Goal: Task Accomplishment & Management: Manage account settings

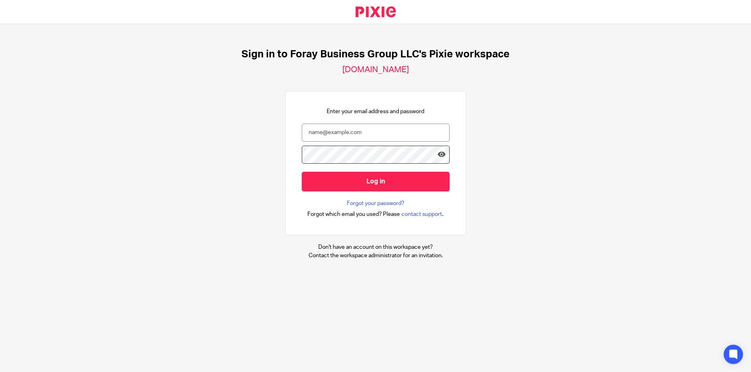
type input "penny@foraybusiness.com"
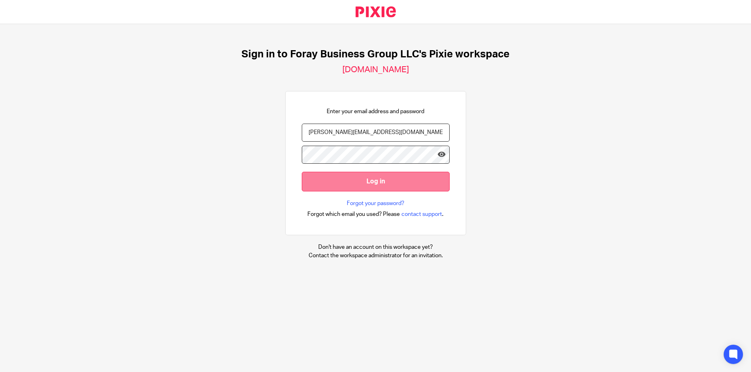
click at [379, 182] on input "Log in" at bounding box center [376, 182] width 148 height 20
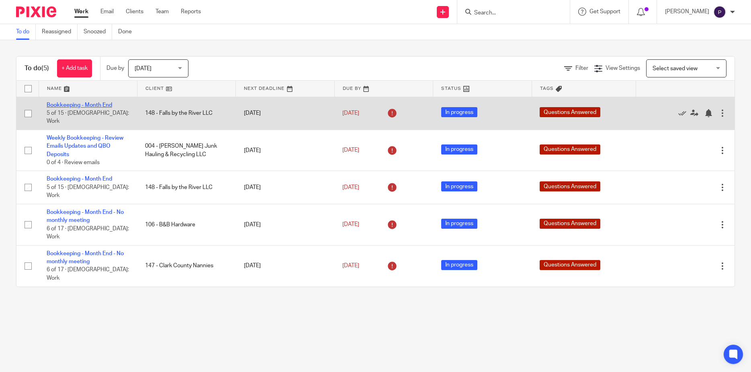
click at [99, 106] on link "Bookkeeping - Month End" at bounding box center [79, 105] width 65 height 6
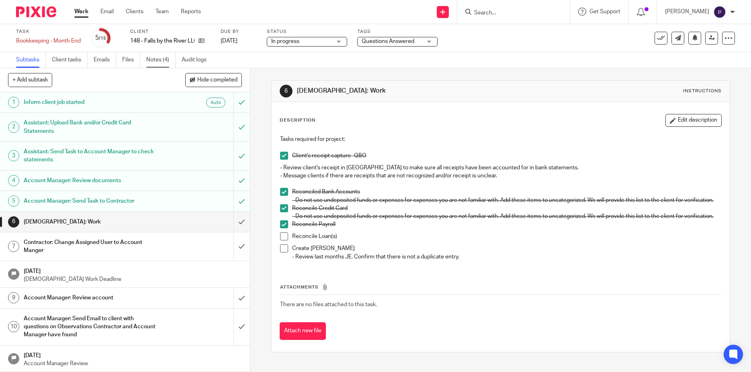
click at [159, 61] on link "Notes (4)" at bounding box center [160, 60] width 29 height 16
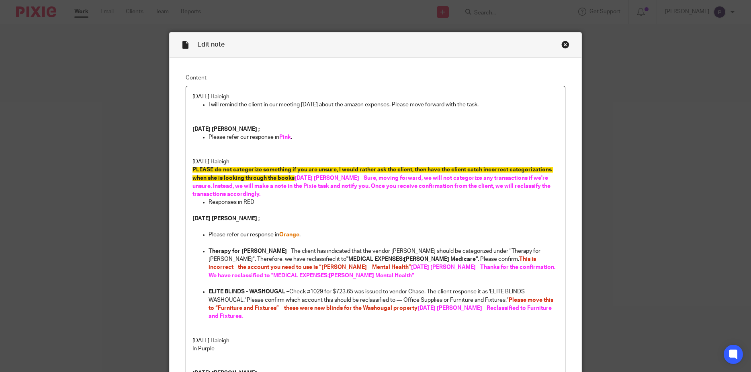
click at [192, 97] on p "[DATE] Haleigh" at bounding box center [375, 97] width 366 height 8
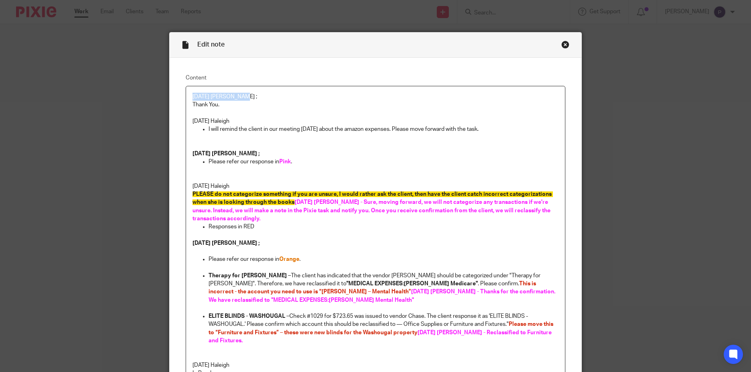
drag, startPoint x: 245, startPoint y: 94, endPoint x: 145, endPoint y: 90, distance: 100.1
click at [145, 90] on div "Edit note Content [DATE] [PERSON_NAME] ; Thank You. [DATE] [PERSON_NAME] I will…" at bounding box center [375, 186] width 751 height 372
click at [278, 116] on p at bounding box center [375, 113] width 366 height 8
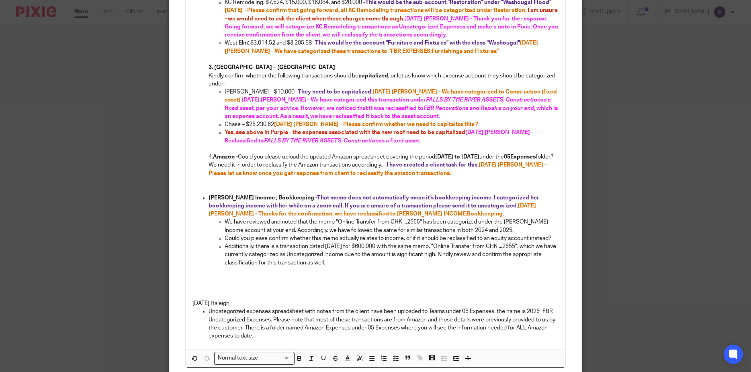
scroll to position [571, 0]
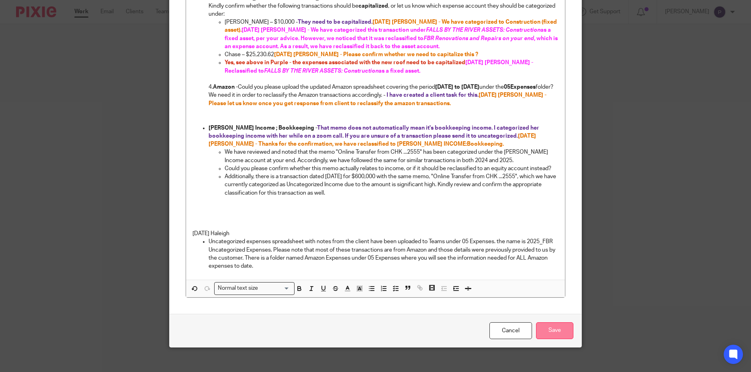
click at [552, 326] on input "Save" at bounding box center [554, 331] width 37 height 17
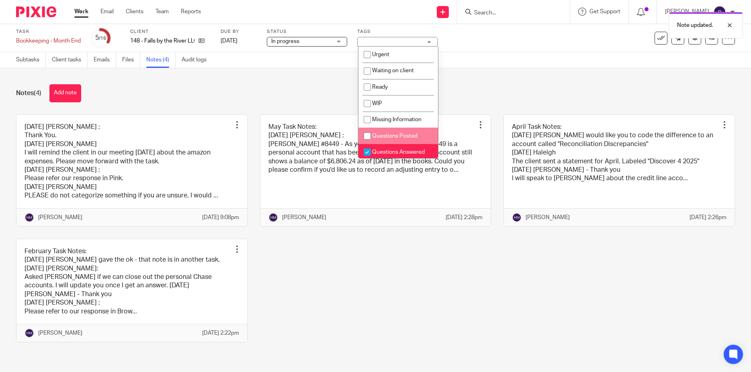
scroll to position [19, 0]
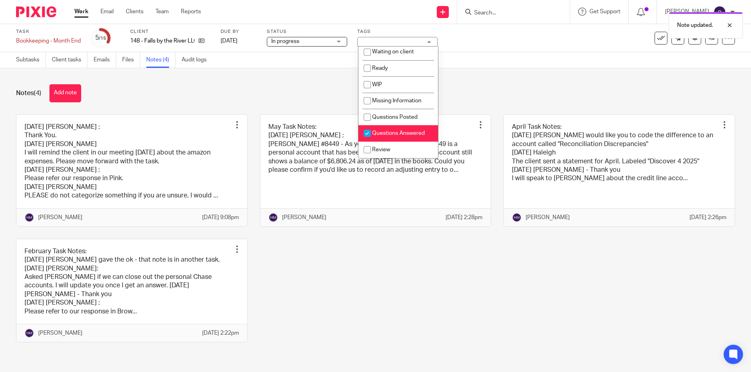
click at [367, 134] on input "checkbox" at bounding box center [367, 133] width 15 height 15
checkbox input "false"
click at [367, 152] on input "checkbox" at bounding box center [367, 149] width 15 height 15
checkbox input "true"
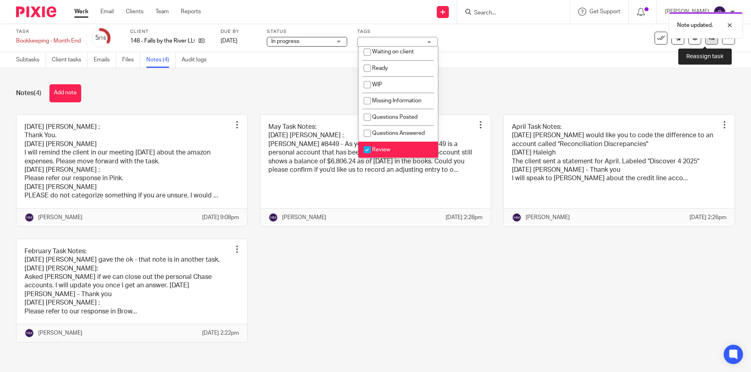
click at [705, 42] on link at bounding box center [711, 38] width 13 height 13
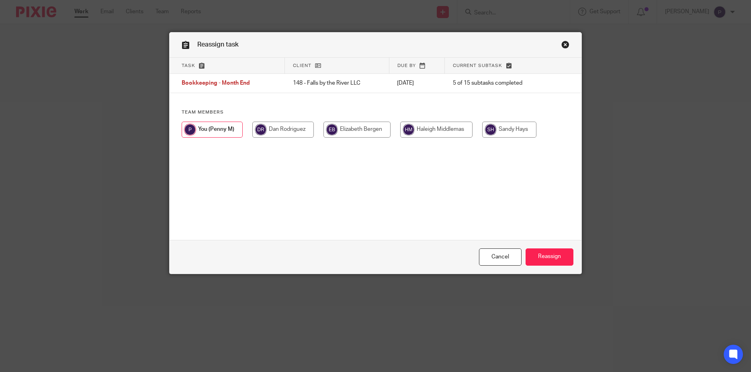
click at [443, 129] on input "radio" at bounding box center [436, 130] width 72 height 16
radio input "true"
click at [545, 256] on input "Reassign" at bounding box center [549, 257] width 48 height 17
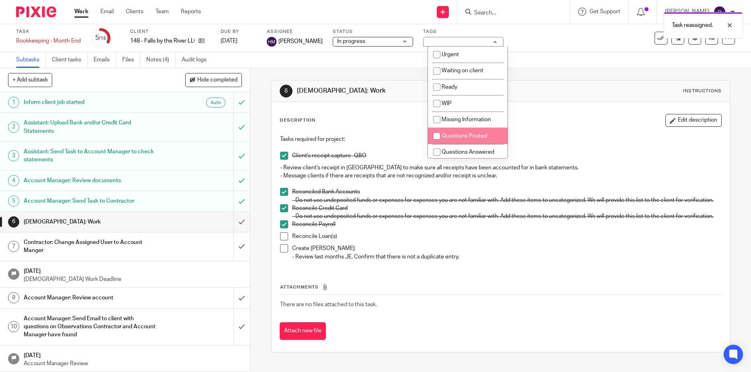
click at [438, 136] on input "checkbox" at bounding box center [436, 136] width 15 height 15
checkbox input "true"
click at [85, 9] on link "Work" at bounding box center [81, 12] width 14 height 8
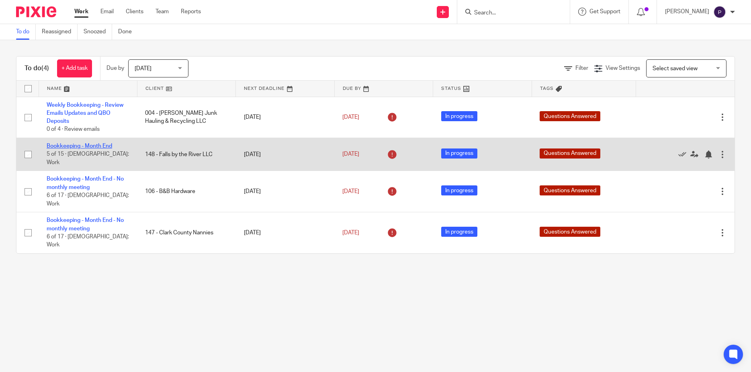
click at [77, 147] on link "Bookkeeping - Month End" at bounding box center [79, 146] width 65 height 6
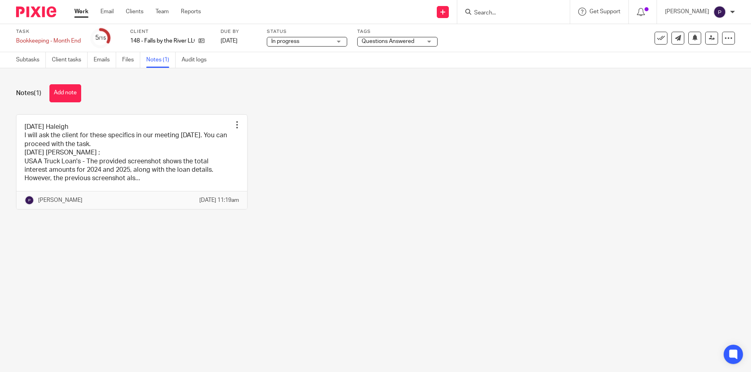
click at [137, 149] on link at bounding box center [131, 162] width 231 height 94
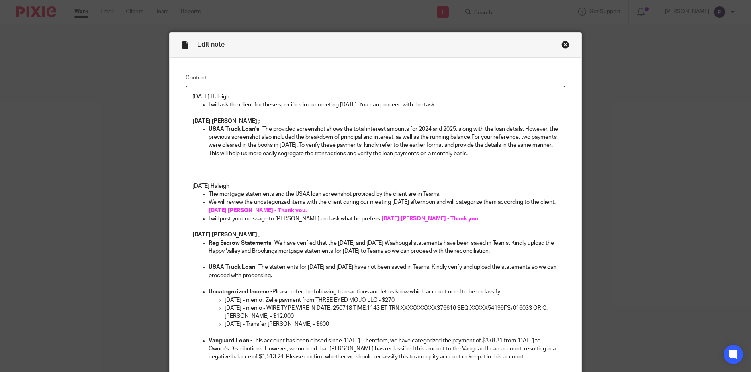
click at [188, 97] on div "8/21/25 Haleigh I will ask the client for these specifics in our meeting tomorr…" at bounding box center [375, 289] width 379 height 407
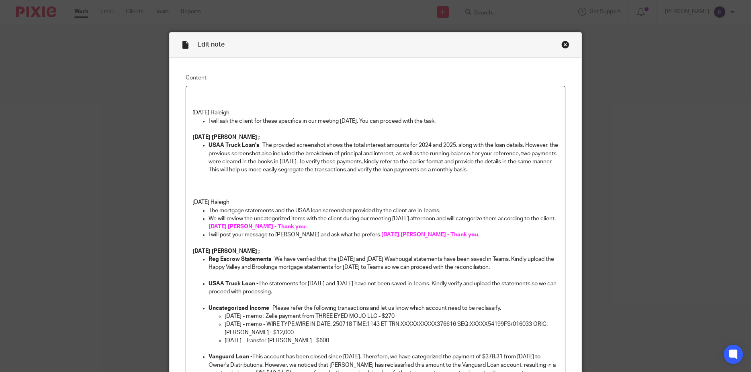
click at [188, 97] on div "8/21/25 Haleigh I will ask the client for these specifics in our meeting tomorr…" at bounding box center [375, 297] width 379 height 423
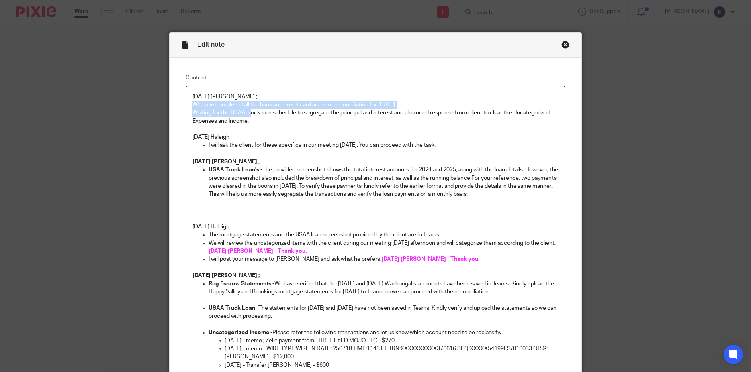
drag, startPoint x: 249, startPoint y: 117, endPoint x: 187, endPoint y: 106, distance: 63.7
click at [187, 106] on div "08/22/2025 Penny ; WE have completed all the bank and credit card account recon…" at bounding box center [375, 310] width 379 height 448
copy div "WE have completed all the bank and credit card account reconciliation for July …"
click at [252, 121] on p "Waiting for the USAA Truck loan schedule to segregate the principal and interes…" at bounding box center [375, 117] width 366 height 16
drag, startPoint x: 250, startPoint y: 121, endPoint x: 186, endPoint y: 102, distance: 67.5
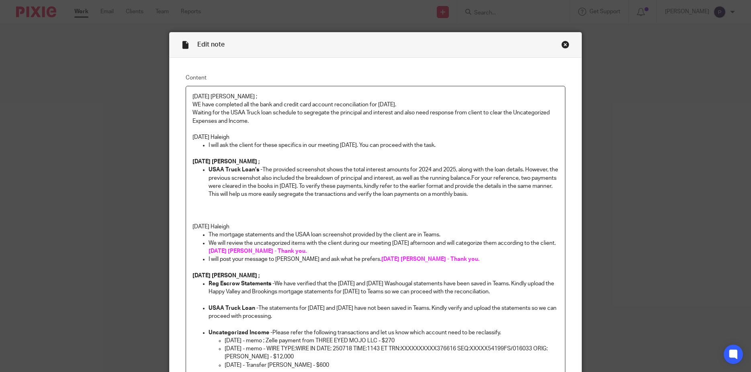
click at [186, 102] on div "08/22/2025 Penny ; WE have completed all the bank and credit card account recon…" at bounding box center [375, 310] width 379 height 448
copy div "WE have completed all the bank and credit card account reconciliation for July …"
click at [251, 124] on p "Waiting for the USAA Truck loan schedule to segregate the principal and interes…" at bounding box center [375, 117] width 366 height 16
drag, startPoint x: 251, startPoint y: 122, endPoint x: 186, endPoint y: 102, distance: 68.8
click at [186, 102] on div "08/22/2025 Penny ; WE have completed all the bank and credit card account recon…" at bounding box center [375, 310] width 379 height 448
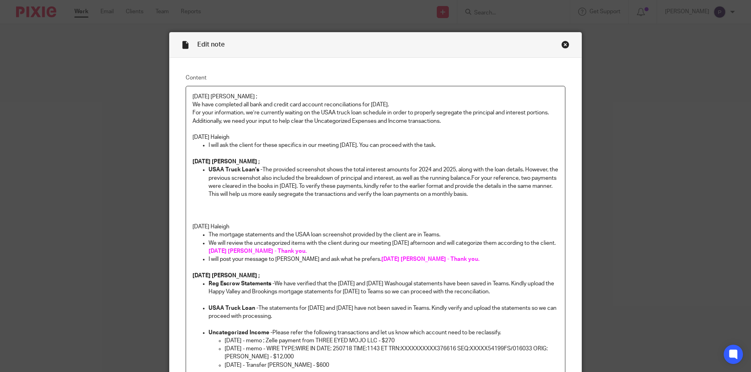
click at [192, 105] on p "We have completed all bank and credit card account reconciliations for July 202…" at bounding box center [375, 105] width 366 height 8
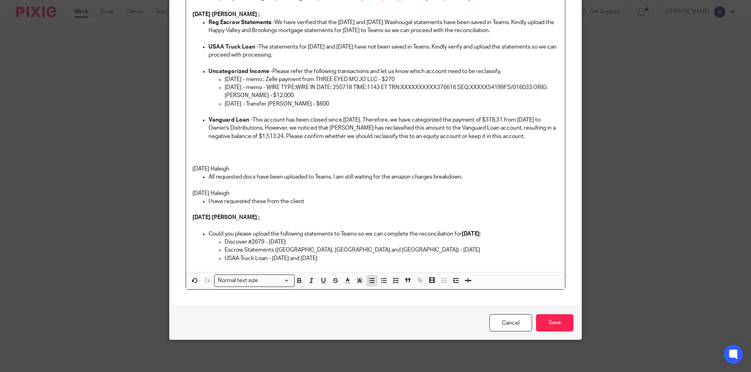
click at [368, 284] on icon "button" at bounding box center [371, 280] width 7 height 7
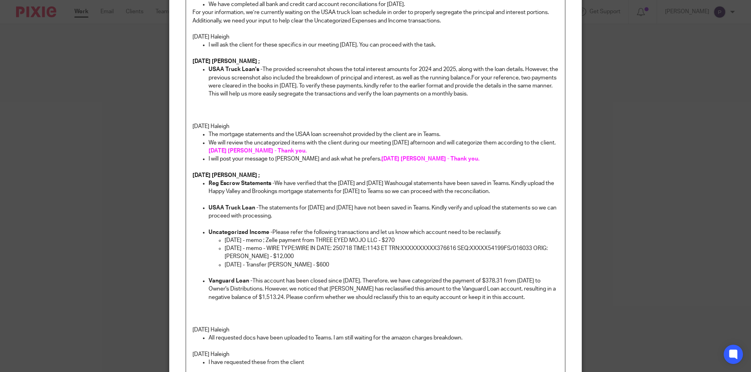
scroll to position [0, 0]
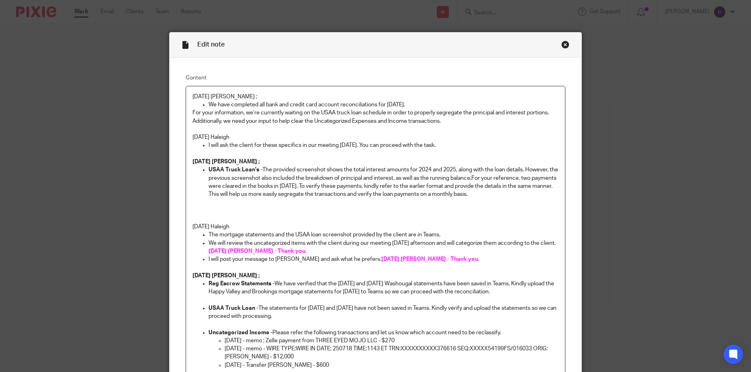
click at [189, 113] on div "08/22/2025 Penny ; We have completed all bank and credit card account reconcili…" at bounding box center [375, 310] width 379 height 448
click at [142, 88] on div "Edit note Content 08/22/2025 Penny ; We have completed all bank and credit card…" at bounding box center [375, 186] width 751 height 372
click at [263, 127] on p at bounding box center [375, 129] width 366 height 8
click at [431, 113] on p "For your information, we’re currently waiting on the USAA truck loan schedule i…" at bounding box center [384, 117] width 350 height 16
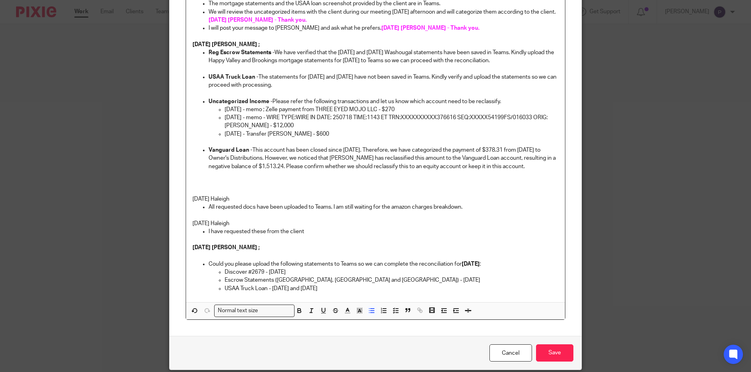
scroll to position [262, 0]
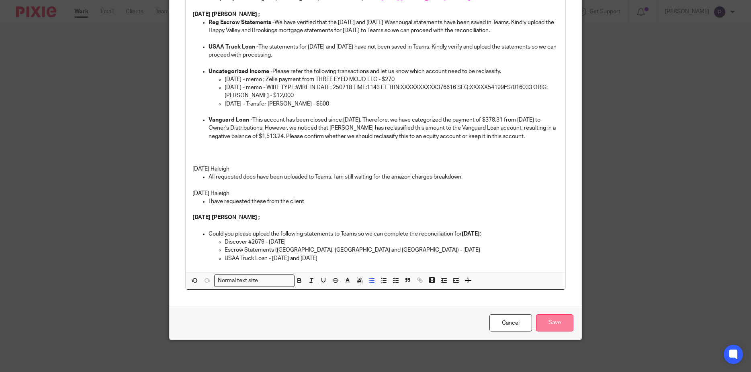
click at [556, 328] on input "Save" at bounding box center [554, 323] width 37 height 17
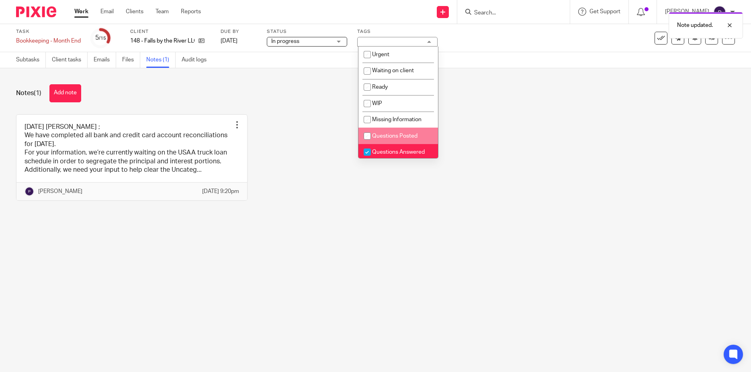
click at [368, 139] on input "checkbox" at bounding box center [367, 136] width 15 height 15
checkbox input "true"
click at [368, 151] on input "checkbox" at bounding box center [367, 152] width 15 height 15
checkbox input "false"
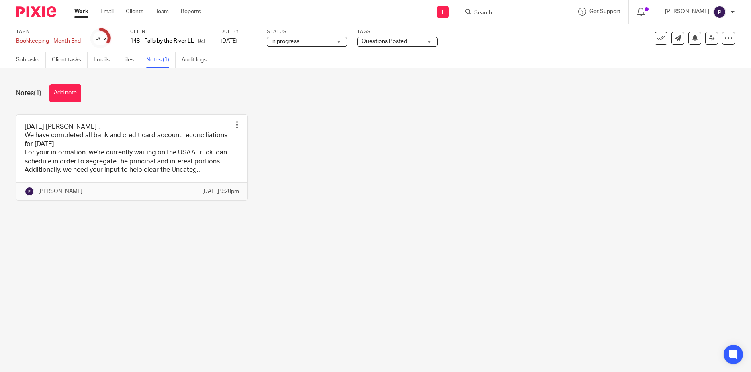
click at [444, 211] on div "[DATE] [PERSON_NAME] ; We have completed all bank and credit card account recon…" at bounding box center [369, 163] width 731 height 99
click at [709, 41] on icon at bounding box center [712, 38] width 6 height 6
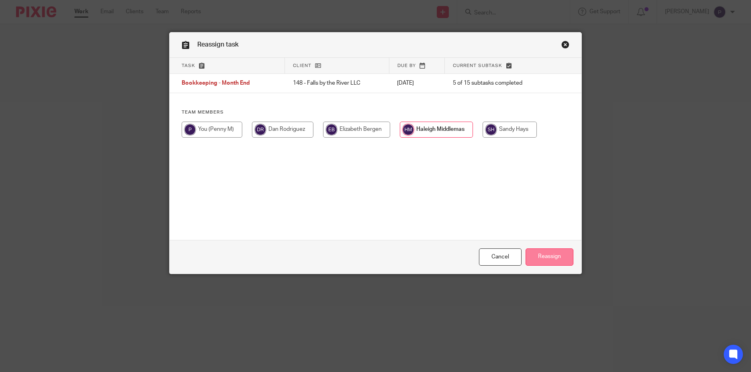
click at [554, 261] on input "Reassign" at bounding box center [549, 257] width 48 height 17
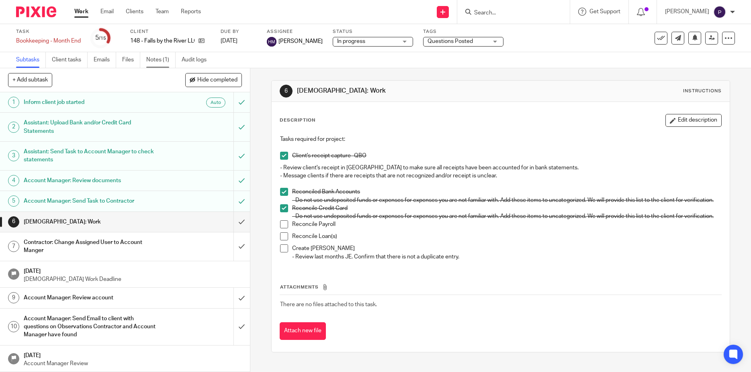
click at [162, 62] on link "Notes (1)" at bounding box center [160, 60] width 29 height 16
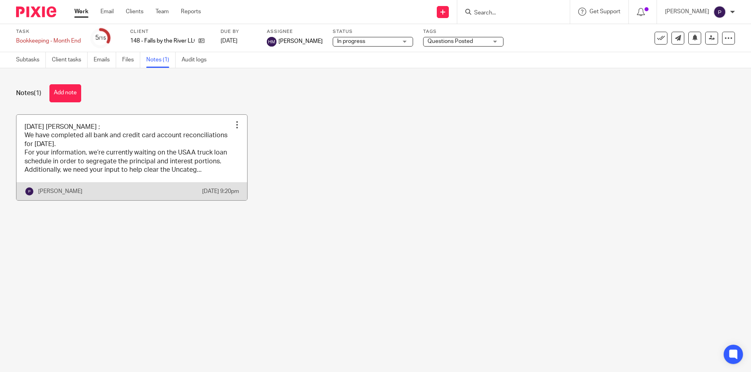
click at [79, 168] on link at bounding box center [131, 158] width 231 height 86
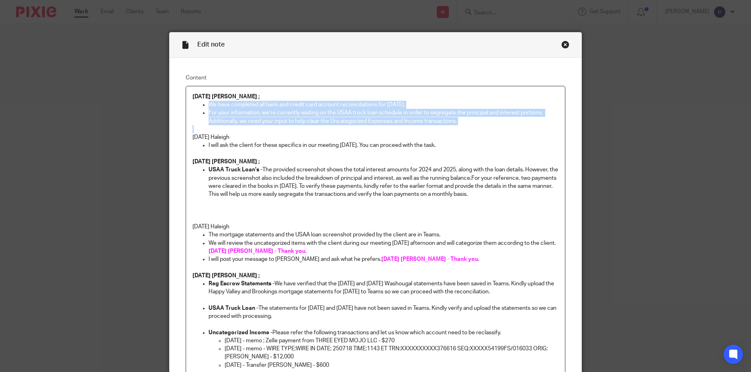
drag, startPoint x: 462, startPoint y: 126, endPoint x: 206, endPoint y: 106, distance: 256.7
click at [206, 106] on div "[DATE] [PERSON_NAME] ; We have completed all bank and credit card account recon…" at bounding box center [375, 310] width 379 height 448
copy ul "We have completed all bank and credit card account reconciliations for [DATE]. …"
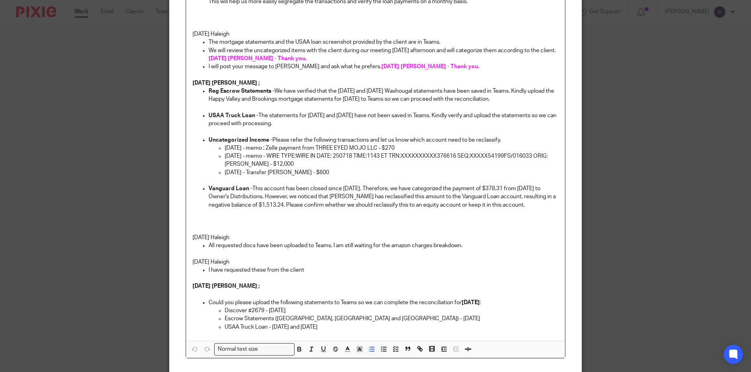
scroll to position [262, 0]
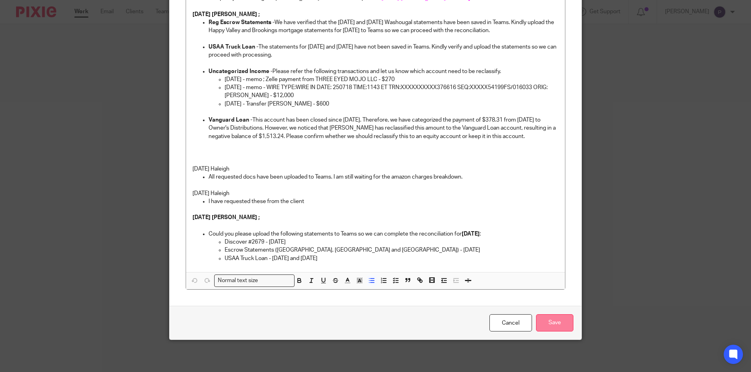
click at [553, 325] on input "Save" at bounding box center [554, 323] width 37 height 17
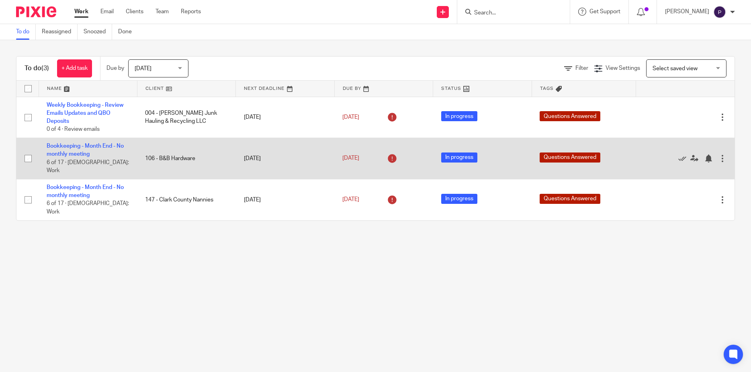
click at [91, 143] on td "Bookkeeping - Month End - No monthly meeting 6 of 17 · Contractor: Work" at bounding box center [88, 158] width 98 height 41
click at [95, 144] on link "Bookkeeping - Month End - No monthly meeting" at bounding box center [85, 150] width 77 height 14
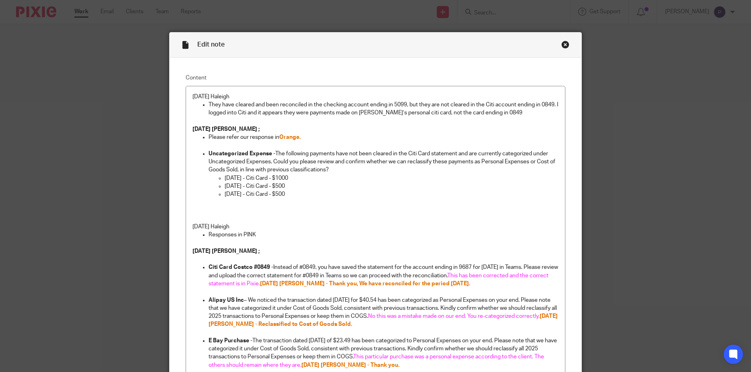
click at [498, 114] on p "They have cleared and been reconciled in the checking account ending in 5099, b…" at bounding box center [384, 109] width 350 height 16
click at [192, 96] on p "[DATE] Haleigh" at bounding box center [375, 97] width 366 height 8
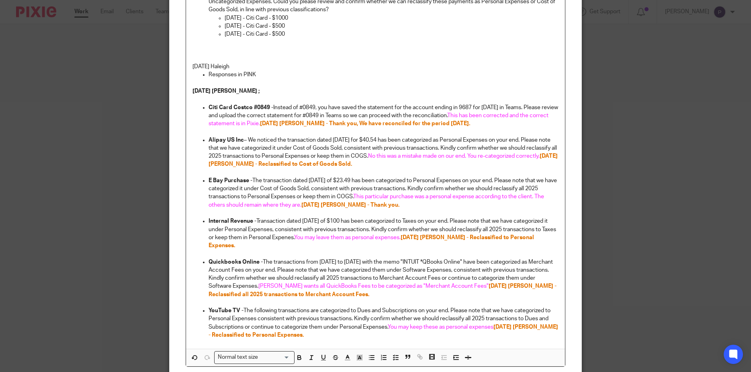
scroll to position [270, 0]
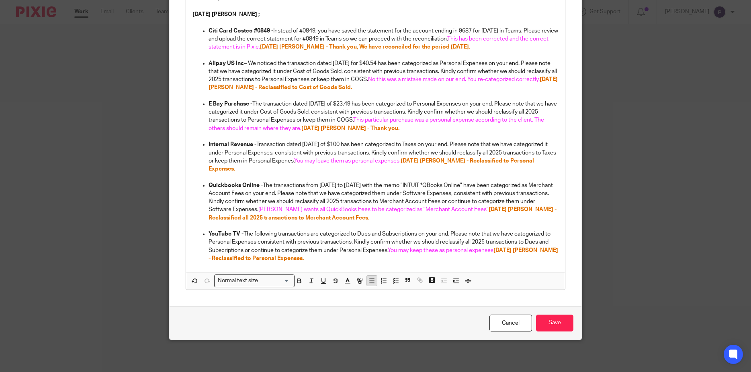
click at [371, 282] on icon "button" at bounding box center [371, 281] width 7 height 7
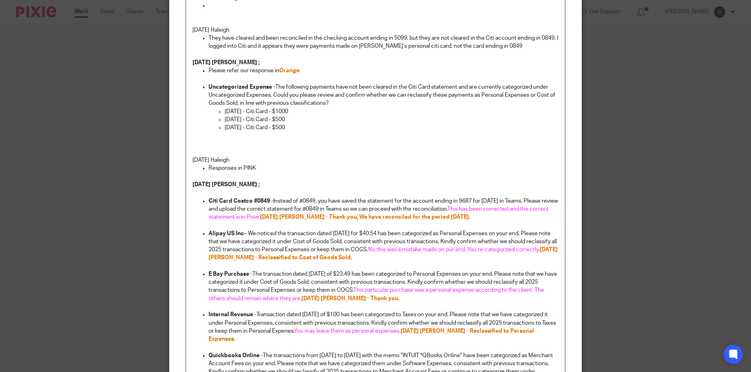
scroll to position [0, 0]
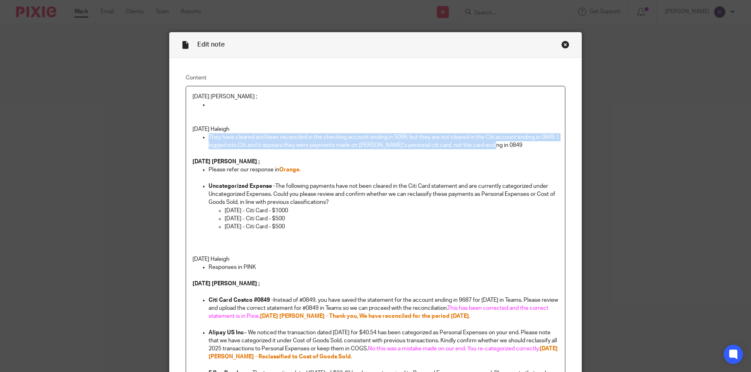
drag, startPoint x: 347, startPoint y: 145, endPoint x: 204, endPoint y: 137, distance: 142.9
click at [209, 137] on li "They have cleared and been reconciled in the checking account ending in 5099, b…" at bounding box center [384, 145] width 350 height 25
click at [219, 104] on p at bounding box center [384, 105] width 350 height 8
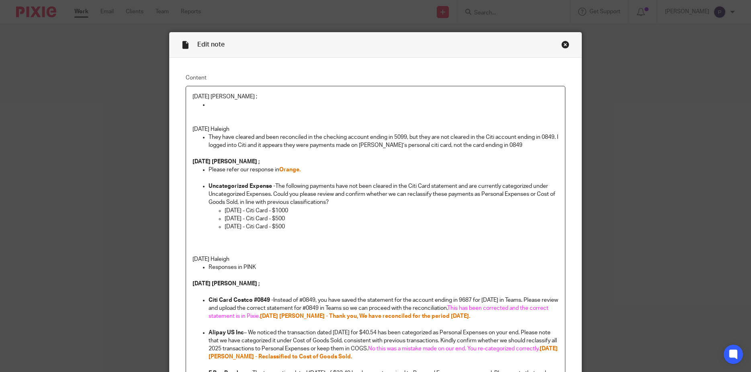
click at [206, 101] on p "08/22/2025 Penny ;" at bounding box center [375, 97] width 366 height 8
click at [209, 102] on p at bounding box center [384, 105] width 350 height 8
drag, startPoint x: 243, startPoint y: 94, endPoint x: 163, endPoint y: 94, distance: 80.0
click at [163, 94] on div "Edit note Content 08/22/2025 Penny ; Thank you for checking. We’ve reclassified…" at bounding box center [375, 186] width 751 height 372
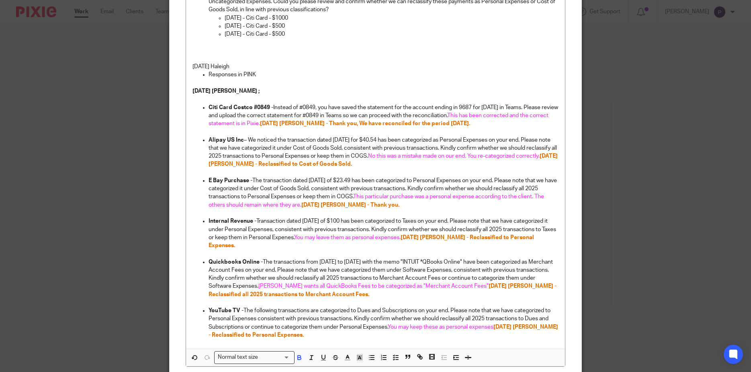
scroll to position [270, 0]
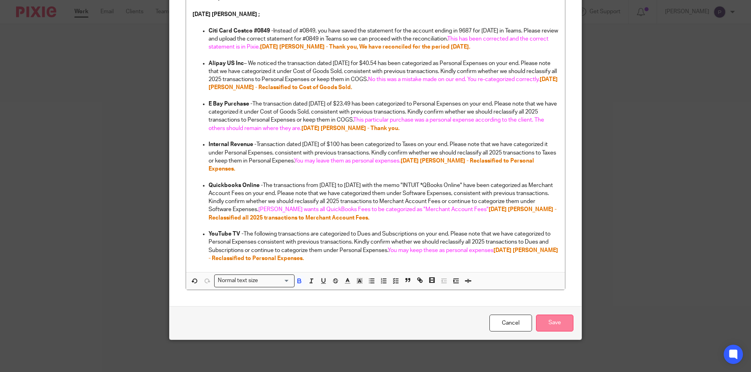
click at [542, 318] on input "Save" at bounding box center [554, 323] width 37 height 17
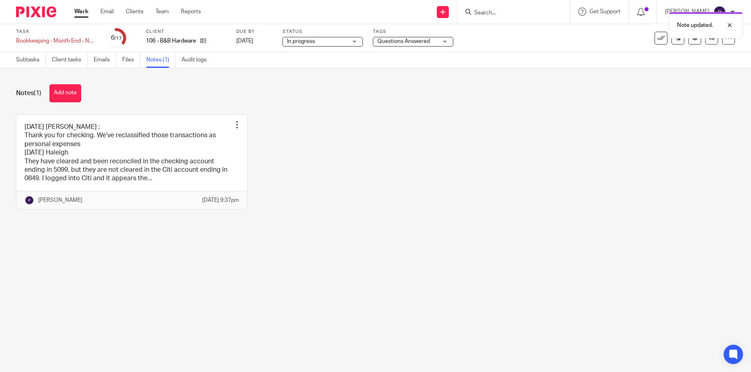
click at [418, 39] on span "Questions Answered" at bounding box center [403, 42] width 53 height 6
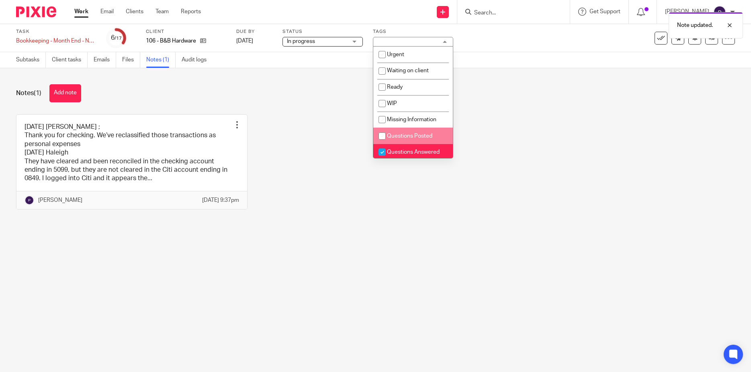
click at [382, 136] on input "checkbox" at bounding box center [381, 136] width 15 height 15
checkbox input "true"
click at [381, 152] on input "checkbox" at bounding box center [381, 152] width 15 height 15
checkbox input "false"
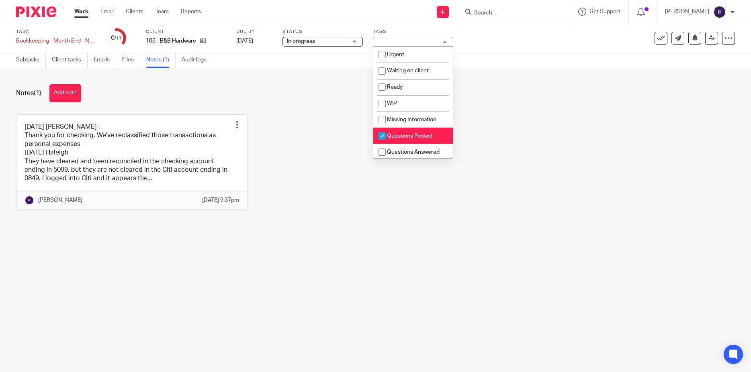
click at [407, 213] on div "[DATE] [PERSON_NAME] ; Thank you for checking. We’ve reclassified those transac…" at bounding box center [369, 167] width 731 height 107
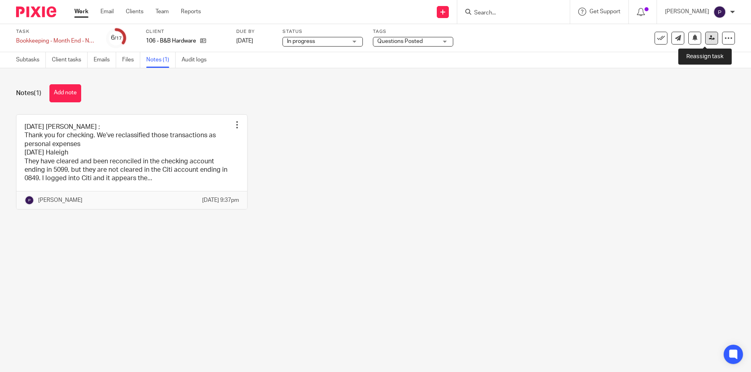
click at [709, 40] on icon at bounding box center [712, 38] width 6 height 6
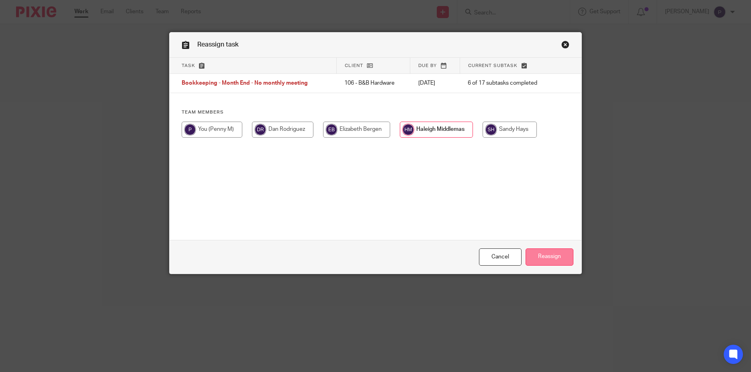
click at [554, 254] on input "Reassign" at bounding box center [549, 257] width 48 height 17
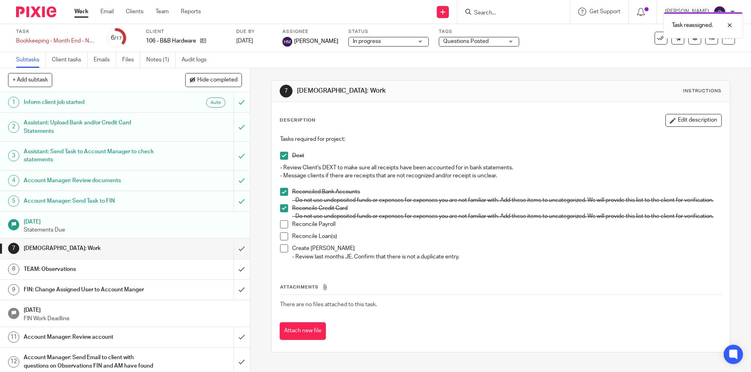
click at [81, 15] on link "Work" at bounding box center [81, 12] width 14 height 8
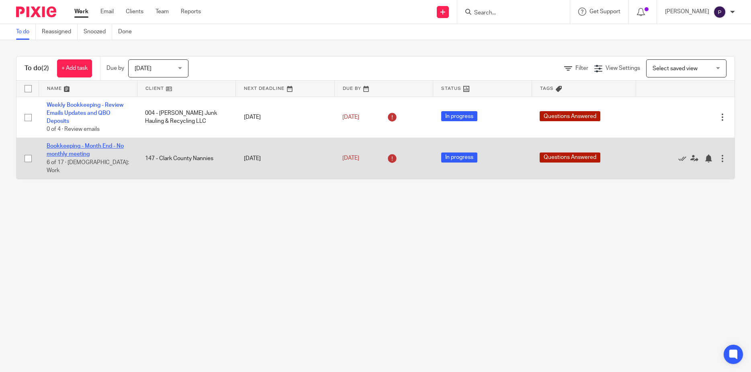
click at [94, 145] on link "Bookkeeping - Month End - No monthly meeting" at bounding box center [85, 150] width 77 height 14
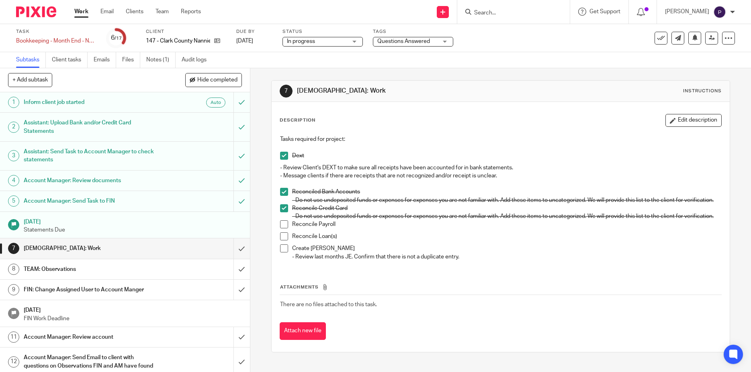
click at [155, 60] on link "Notes (1)" at bounding box center [160, 60] width 29 height 16
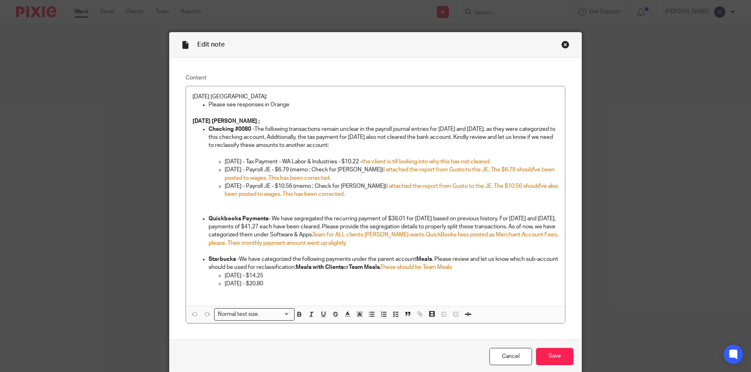
click at [350, 177] on p "[DATE] - Payroll JE - $6.79 (memo ; Check for [PERSON_NAME]) I attached the rep…" at bounding box center [392, 174] width 334 height 16
drag, startPoint x: 359, startPoint y: 176, endPoint x: 421, endPoint y: 176, distance: 62.3
click at [421, 176] on p "[DATE] - Payroll JE - $6.79 (memo ; Check for [PERSON_NAME]) I attached the rep…" at bounding box center [392, 174] width 334 height 16
click at [344, 317] on icon "button" at bounding box center [347, 314] width 7 height 7
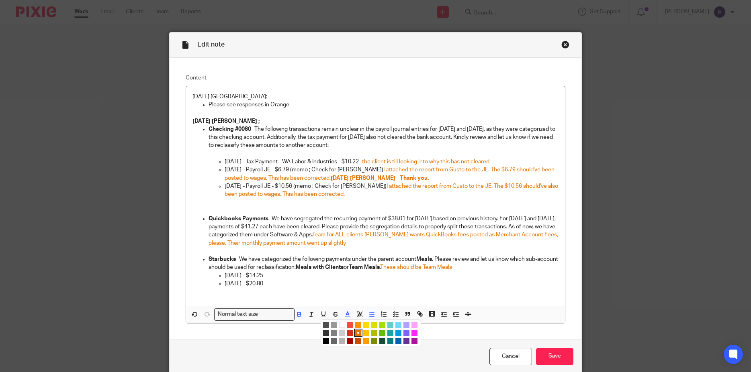
click at [412, 331] on li "color:#FA28FF" at bounding box center [414, 333] width 6 height 6
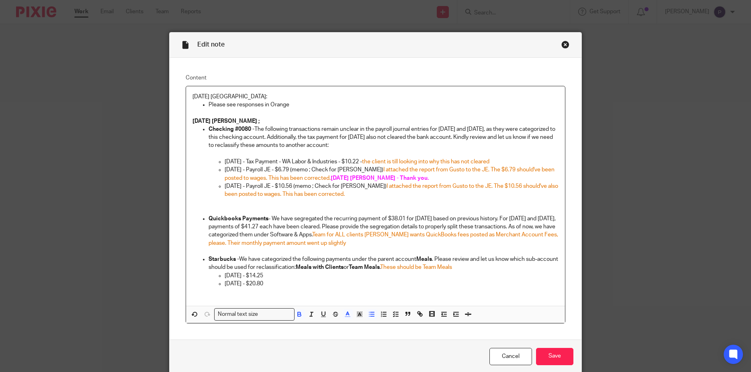
click at [366, 209] on p at bounding box center [392, 211] width 334 height 8
drag, startPoint x: 347, startPoint y: 179, endPoint x: 421, endPoint y: 182, distance: 73.6
click at [421, 182] on p "06/30/2025 - Payroll JE - $6.79 (memo ; Check for Hayley Bader) I attached the …" at bounding box center [392, 174] width 334 height 16
copy span "08/22/25 Penny - Thank you."
click at [367, 197] on p "07/16/2025 - Payroll JE - $10.56 (memo ; Check for Hayley Bader) I attached the…" at bounding box center [392, 190] width 334 height 16
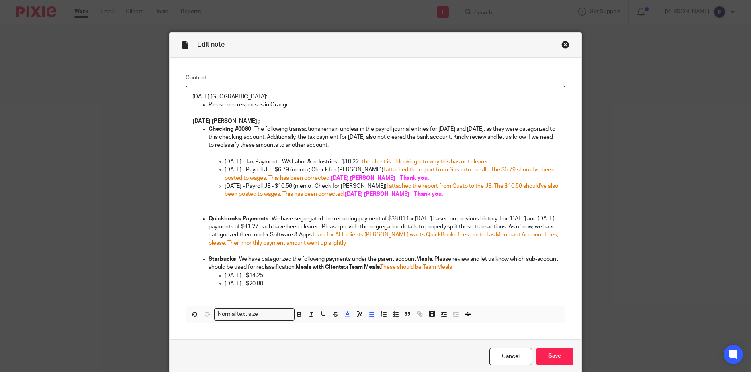
click at [517, 161] on p "01/24/2025 - Tax Payment - WA Labor & Industries - $10.22 - the client is till …" at bounding box center [392, 162] width 334 height 8
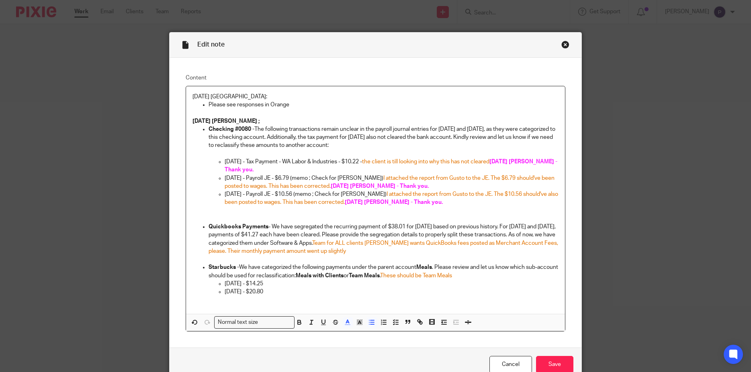
drag, startPoint x: 376, startPoint y: 163, endPoint x: 506, endPoint y: 165, distance: 130.6
click at [506, 165] on p "01/24/2025 - Tax Payment - WA Labor & Industries - $10.22 - the client is till …" at bounding box center [392, 166] width 334 height 16
click at [448, 166] on p "01/24/2025 - Tax Payment - WA Labor & Industries - $10.22 - the client is till …" at bounding box center [392, 166] width 334 height 16
drag, startPoint x: 224, startPoint y: 169, endPoint x: 254, endPoint y: 169, distance: 30.1
click at [254, 169] on p "01/24/2025 - Tax Payment - WA Labor & Industries - $10.22 - the client is till …" at bounding box center [392, 166] width 334 height 16
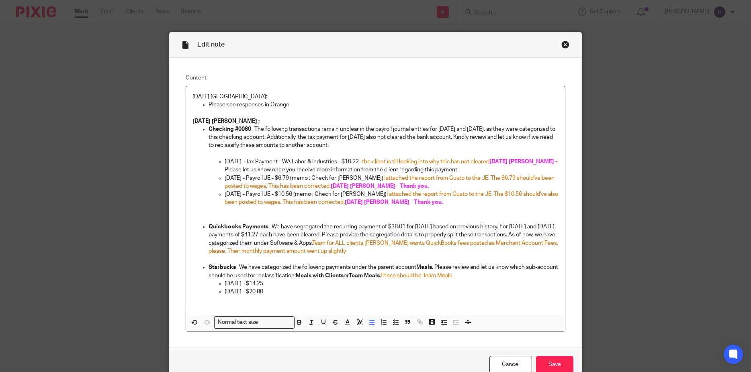
click at [320, 170] on p "01/24/2025 - Tax Payment - WA Labor & Industries - $10.22 - the client is till …" at bounding box center [392, 166] width 334 height 16
drag, startPoint x: 443, startPoint y: 170, endPoint x: 225, endPoint y: 172, distance: 217.8
click at [225, 172] on p "01/24/2025 - Tax Payment - WA Labor & Industries - $10.22 - the client is till …" at bounding box center [392, 166] width 334 height 16
click at [346, 322] on polyline "button" at bounding box center [347, 321] width 3 height 3
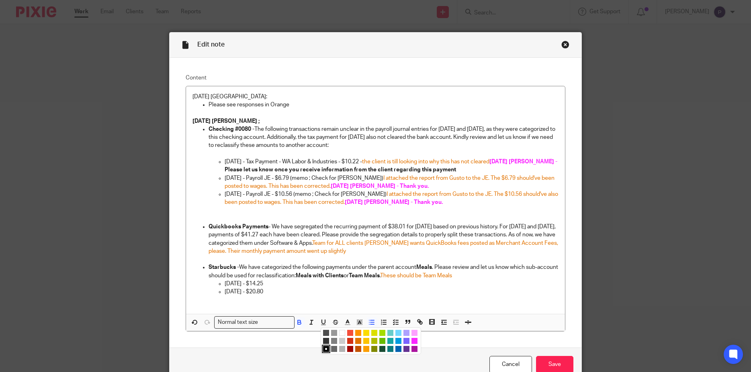
click at [411, 342] on li "color:#FA28FF" at bounding box center [414, 341] width 6 height 6
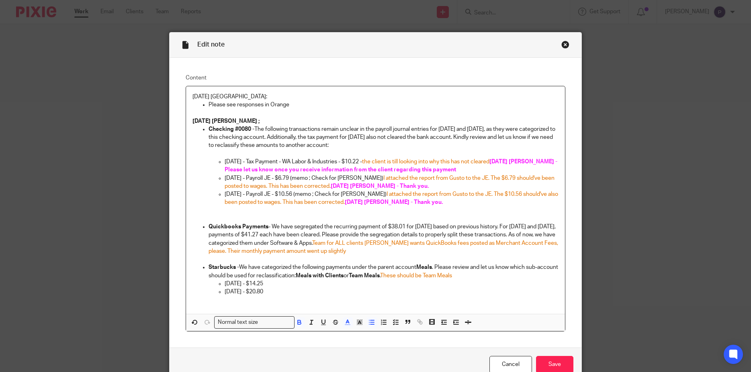
click at [479, 201] on p "07/16/2025 - Payroll JE - $10.56 (memo ; Check for Hayley Bader) I attached the…" at bounding box center [392, 198] width 334 height 16
drag, startPoint x: 359, startPoint y: 203, endPoint x: 395, endPoint y: 206, distance: 36.7
click at [404, 204] on p "07/16/2025 - Payroll JE - $10.56 (memo ; Check for Hayley Bader) I attached the…" at bounding box center [392, 198] width 334 height 16
drag, startPoint x: 359, startPoint y: 202, endPoint x: 405, endPoint y: 201, distance: 45.8
click at [405, 201] on p "07/16/2025 - Payroll JE - $10.56 (memo ; Check for Hayley Bader) I attached the…" at bounding box center [392, 198] width 334 height 16
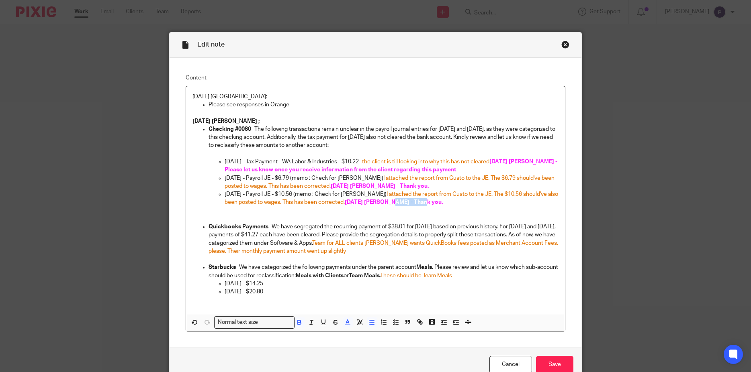
copy p "08/22/25 Penny -"
click at [395, 248] on p "Quickbooks Payments - We have segregated the recurring payment of $38.01 for Ju…" at bounding box center [384, 239] width 350 height 33
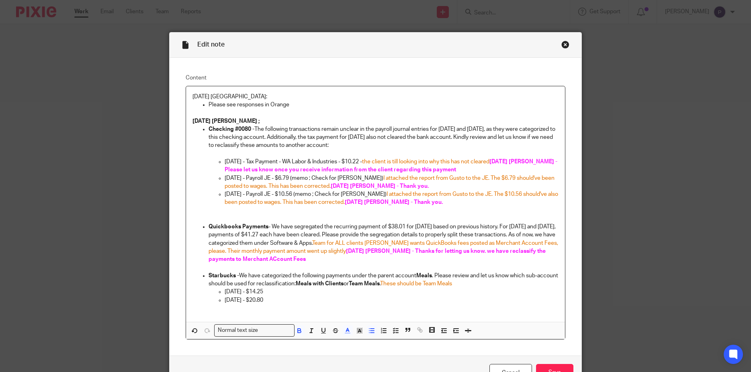
click at [307, 260] on span "08/22/25 Penny - Thanks for letting us know. we have reclassify the payments to…" at bounding box center [378, 256] width 338 height 14
click at [309, 259] on span "08/22/25 Penny - Thanks for letting us know. we have reclassify the payments to…" at bounding box center [378, 256] width 338 height 14
click at [339, 260] on span "08/22/25 Penny - Thanks for letting us know. we have reclassify the payments to…" at bounding box center [378, 256] width 338 height 14
click at [401, 261] on p "Quickbooks Payments - We have segregated the recurring payment of $38.01 for Ju…" at bounding box center [384, 243] width 350 height 41
click at [478, 259] on p "Quickbooks Payments - We have segregated the recurring payment of $38.01 for Ju…" at bounding box center [384, 243] width 350 height 41
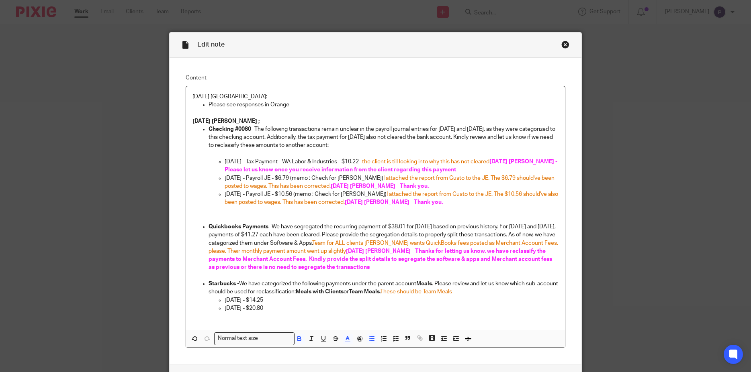
click at [423, 260] on span "08/22/25 Penny - Thanks for letting us know. we have reclassify the payments to…" at bounding box center [381, 260] width 345 height 22
click at [434, 270] on p "Quickbooks Payments - We have segregated the recurring payment of $38.01 for Ju…" at bounding box center [384, 247] width 350 height 49
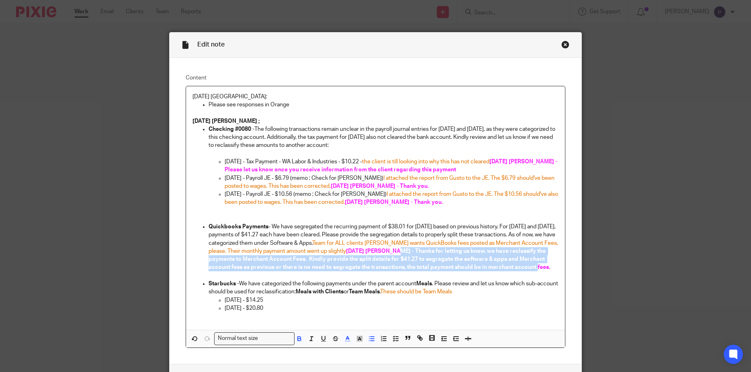
drag, startPoint x: 451, startPoint y: 251, endPoint x: 450, endPoint y: 276, distance: 25.3
click at [450, 272] on p "Quickbooks Payments - We have segregated the recurring payment of $38.01 for Ju…" at bounding box center [384, 247] width 350 height 49
copy span "Thanks for letting us know. we have reclassify the payments to Merchant Account…"
click at [478, 258] on span "08/22/25 Penny - Thanks for letting us know. we have reclassify the payments to…" at bounding box center [379, 260] width 341 height 22
drag, startPoint x: 451, startPoint y: 251, endPoint x: 451, endPoint y: 274, distance: 23.7
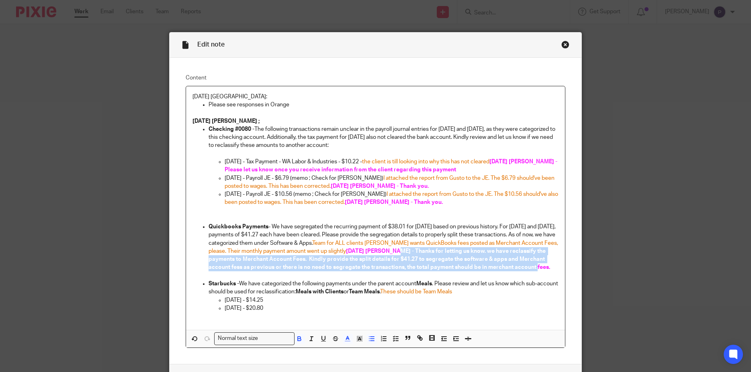
click at [451, 272] on p "Quickbooks Payments - We have segregated the recurring payment of $38.01 for Ju…" at bounding box center [384, 247] width 350 height 49
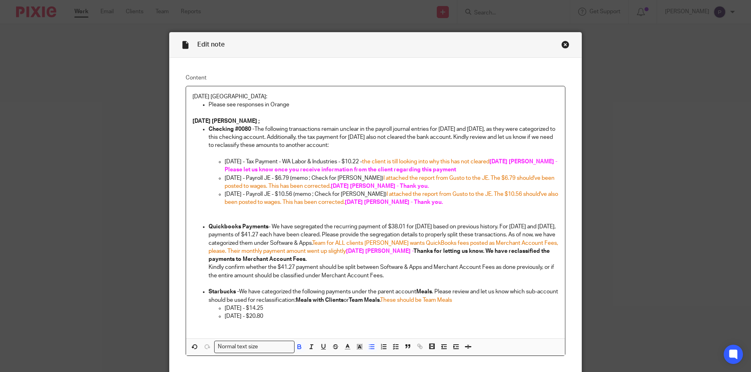
click at [348, 260] on p "Quickbooks Payments - We have segregated the recurring payment of $38.01 for Ju…" at bounding box center [384, 243] width 350 height 41
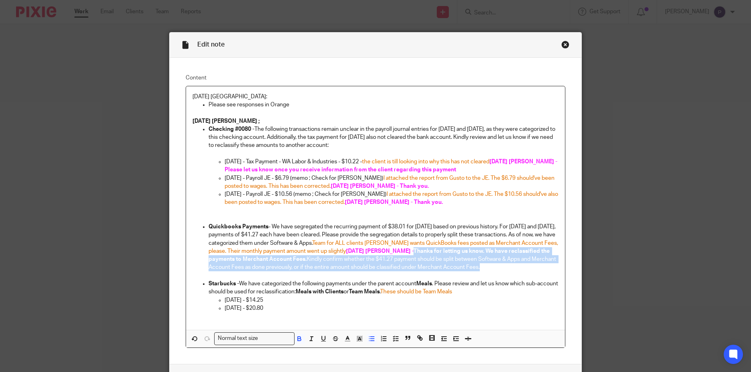
drag, startPoint x: 451, startPoint y: 251, endPoint x: 533, endPoint y: 266, distance: 83.4
click at [533, 266] on p "Quickbooks Payments - We have segregated the recurring payment of $38.01 for Ju…" at bounding box center [384, 247] width 350 height 49
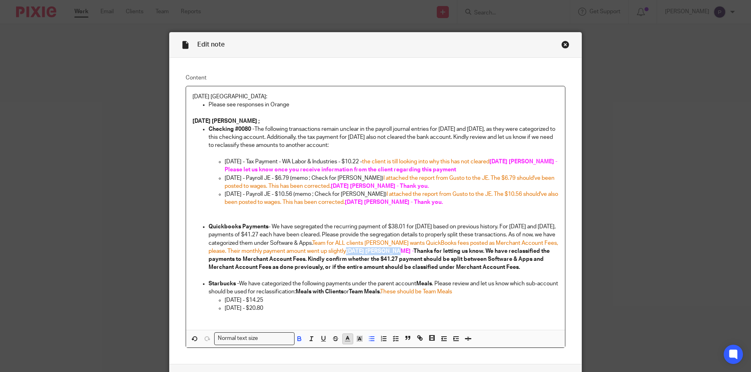
click at [346, 339] on line "button" at bounding box center [347, 339] width 2 height 0
click at [411, 357] on li "color:#FA28FF" at bounding box center [414, 358] width 6 height 6
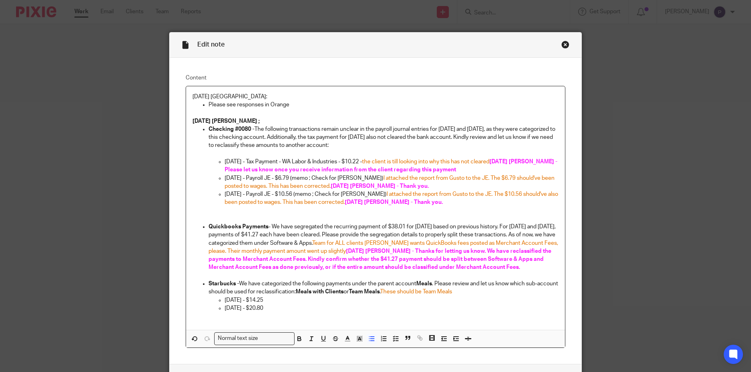
click at [466, 274] on p at bounding box center [384, 276] width 350 height 8
click at [449, 268] on span "08/22/25 Penny - Thanks for letting us know. We have reclassified the payments …" at bounding box center [381, 260] width 344 height 22
drag, startPoint x: 405, startPoint y: 252, endPoint x: 451, endPoint y: 252, distance: 45.4
click at [451, 252] on span "08/22/25 Penny - Thanks for letting us know. We have reclassified the payments …" at bounding box center [381, 260] width 344 height 22
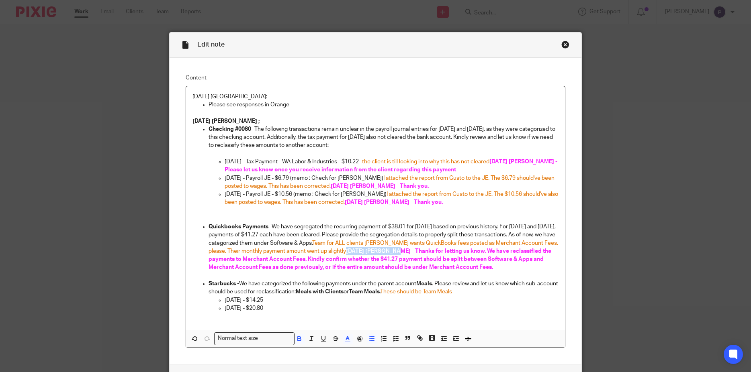
copy span "08/22/25 Penny -"
click at [493, 292] on p "Starbucks - We have categorized the following payments under the parent account…" at bounding box center [384, 288] width 350 height 16
drag, startPoint x: 375, startPoint y: 163, endPoint x: 505, endPoint y: 164, distance: 129.8
click at [489, 164] on span "the client is till looking into why this has not cleared" at bounding box center [425, 162] width 127 height 6
copy span "the client is till looking into why this has not cleared"
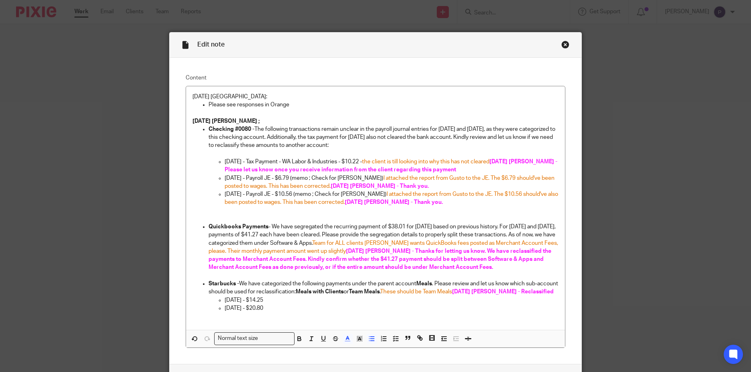
click at [188, 97] on div "8/21/25 Haleigh: Please see responses in Orange 08/21/2025 Penny ; Checking #00…" at bounding box center [375, 208] width 379 height 244
click at [192, 98] on p "8/21/25 Haleigh:" at bounding box center [375, 97] width 366 height 8
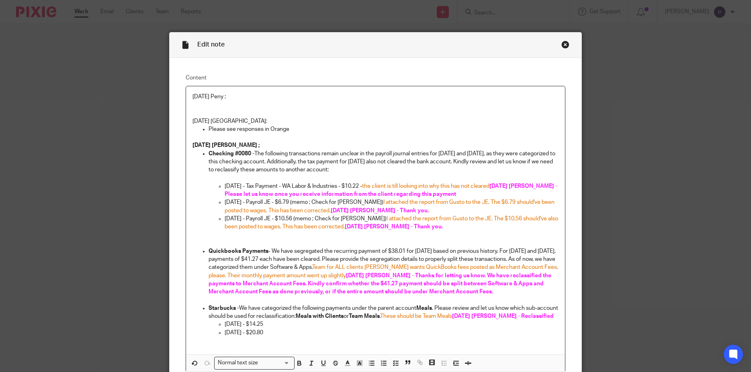
click at [230, 97] on p "08/22/2025 Peny ;" at bounding box center [375, 97] width 366 height 8
click at [242, 95] on p "[DATE] [PERSON_NAME] ;" at bounding box center [375, 97] width 366 height 8
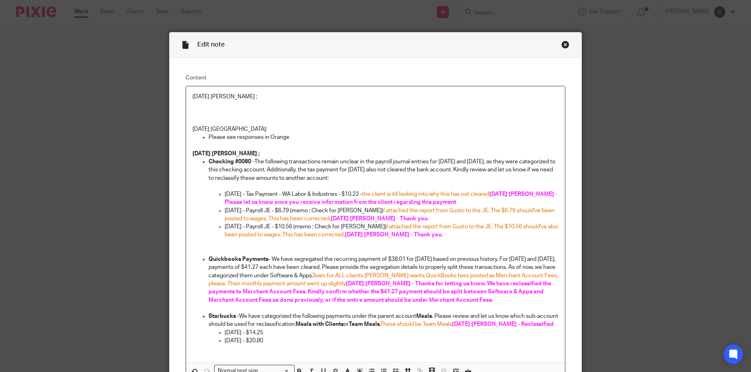
scroll to position [99, 0]
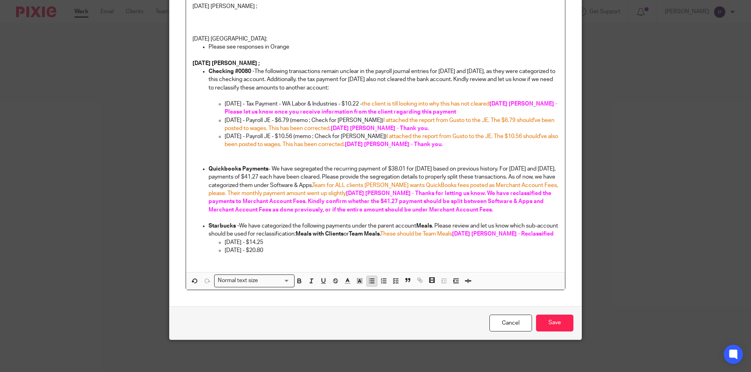
click at [370, 281] on line "button" at bounding box center [372, 281] width 4 height 0
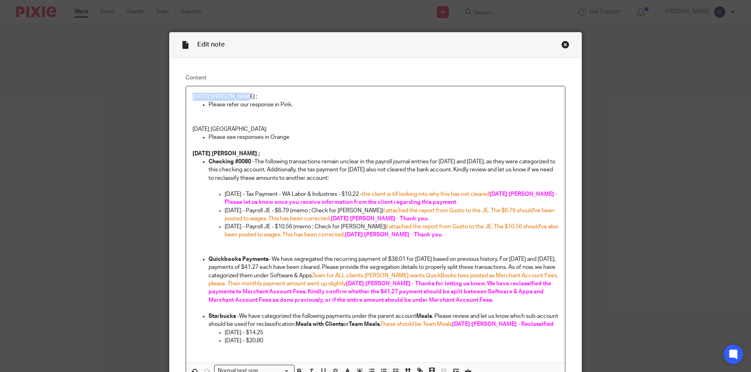
drag, startPoint x: 217, startPoint y: 96, endPoint x: 159, endPoint y: 96, distance: 58.3
click at [159, 96] on div "Edit note Content 08/22/2025 Penny ; Please refer our response in Pink. 8/21/25…" at bounding box center [375, 186] width 751 height 372
click at [281, 103] on p "Please refer our response in Pink." at bounding box center [384, 105] width 350 height 8
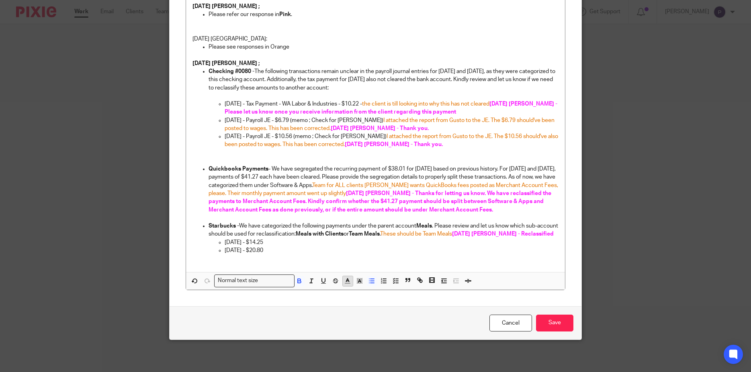
click at [346, 281] on icon "button" at bounding box center [347, 281] width 7 height 7
click at [411, 302] on li "color:#FA28FF" at bounding box center [414, 300] width 6 height 6
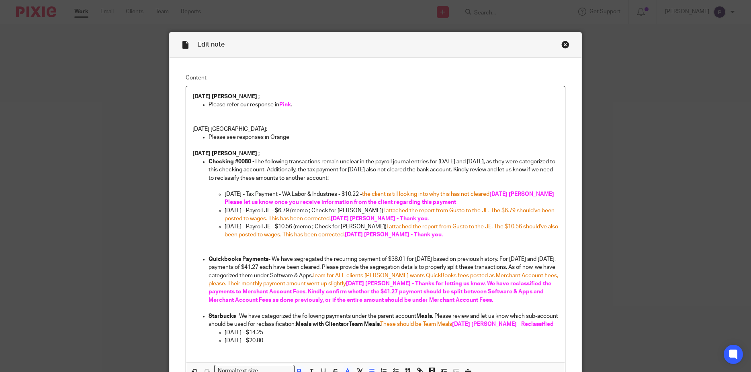
click at [334, 114] on p at bounding box center [375, 113] width 366 height 8
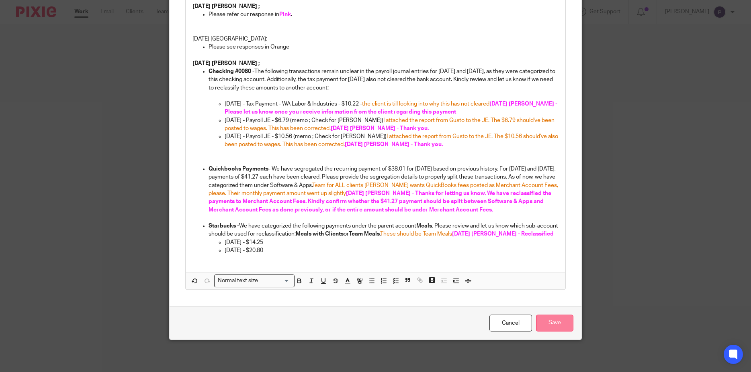
click at [557, 324] on input "Save" at bounding box center [554, 323] width 37 height 17
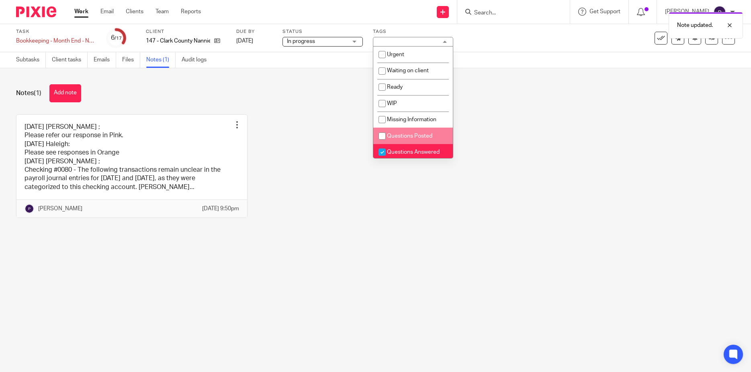
click at [380, 137] on input "checkbox" at bounding box center [381, 136] width 15 height 15
checkbox input "true"
click at [378, 152] on input "checkbox" at bounding box center [381, 152] width 15 height 15
checkbox input "false"
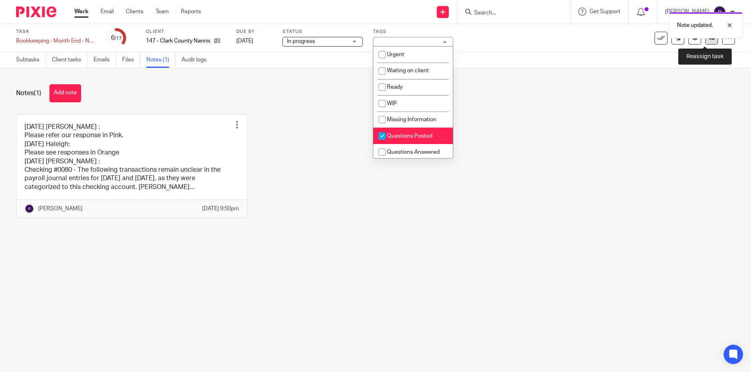
click at [705, 43] on link at bounding box center [711, 38] width 13 height 13
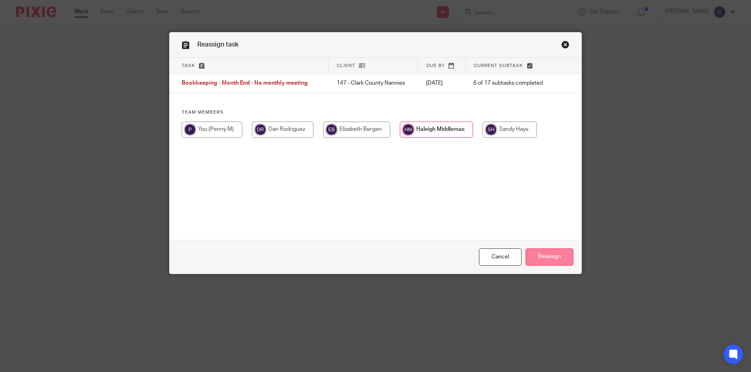
click at [546, 260] on input "Reassign" at bounding box center [549, 257] width 48 height 17
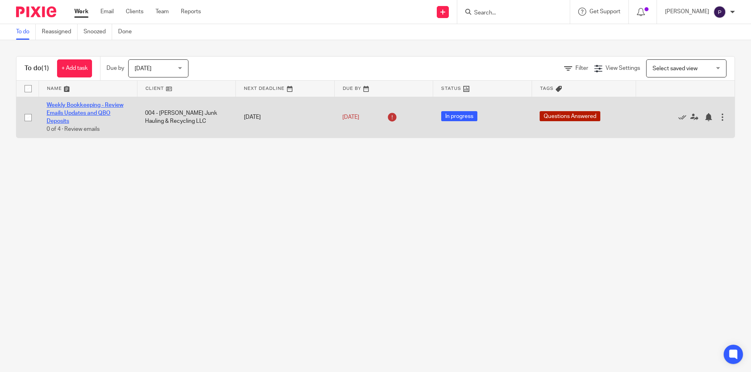
click at [97, 106] on link "Weekly Bookkeeping - Review Emails Updates and QBO Deposits" at bounding box center [85, 113] width 77 height 22
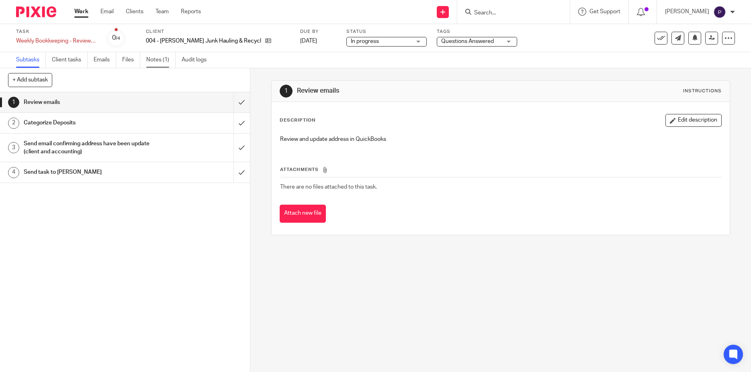
click at [157, 63] on link "Notes (1)" at bounding box center [160, 60] width 29 height 16
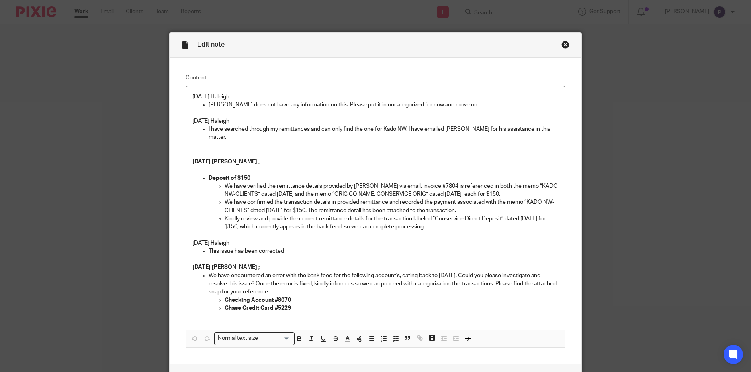
click at [458, 104] on p "[PERSON_NAME] does not have any information on this. Please put it in uncategor…" at bounding box center [384, 105] width 350 height 8
click at [192, 97] on p "[DATE] Haleigh" at bounding box center [375, 97] width 366 height 8
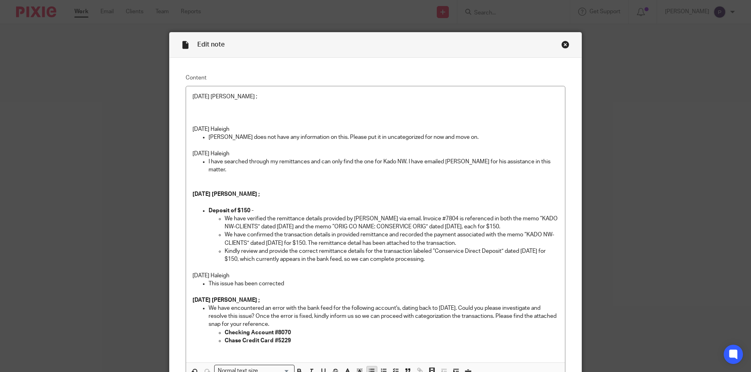
click at [368, 368] on icon "button" at bounding box center [371, 371] width 7 height 7
click at [320, 106] on p "We have categorized the deposit of $150 to" at bounding box center [384, 105] width 350 height 8
drag, startPoint x: 244, startPoint y: 96, endPoint x: 142, endPoint y: 101, distance: 102.2
click at [142, 101] on div "Edit note Content [DATE] [PERSON_NAME] ; We have categorized the deposit of $15…" at bounding box center [375, 186] width 751 height 372
click at [394, 116] on p at bounding box center [375, 113] width 366 height 8
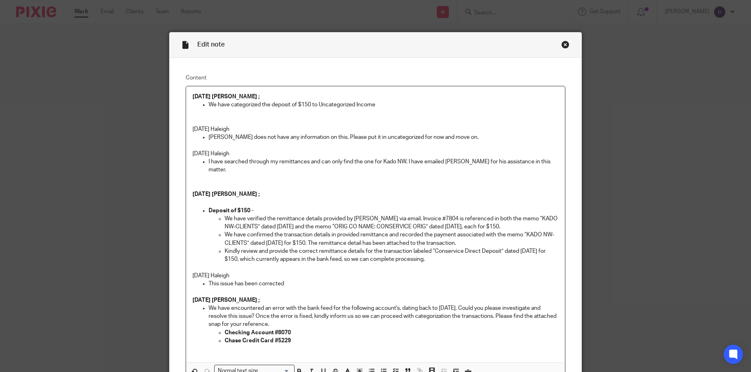
scroll to position [83, 0]
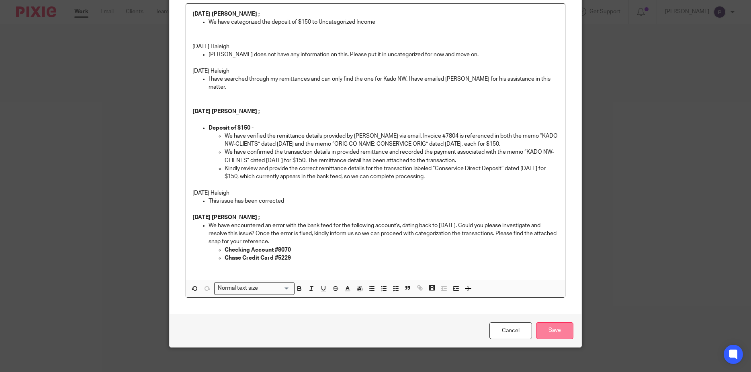
click at [552, 327] on input "Save" at bounding box center [554, 331] width 37 height 17
